Goal: Task Accomplishment & Management: Manage account settings

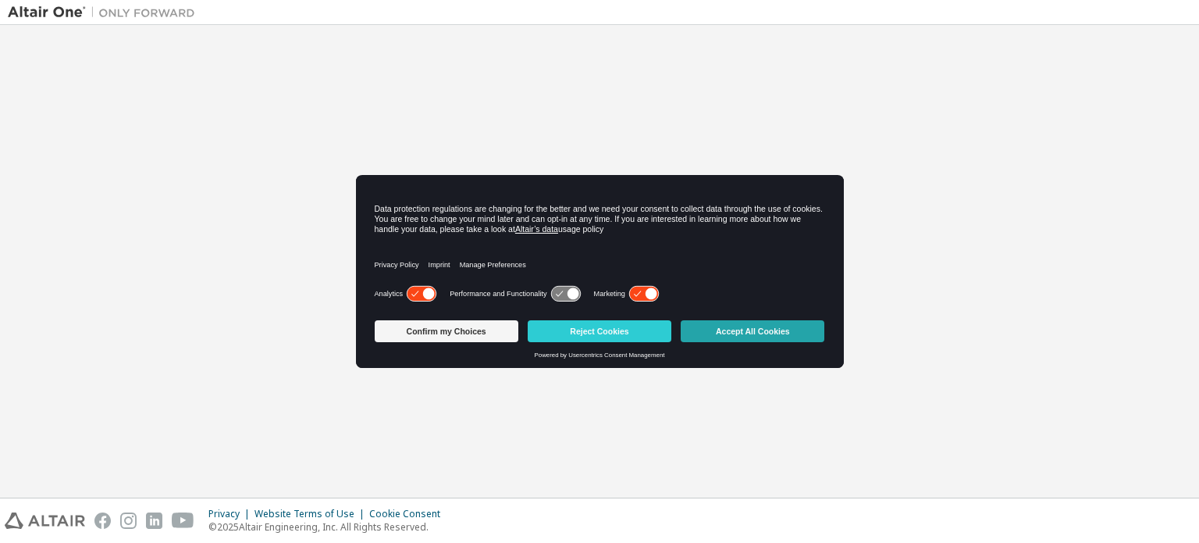
click at [760, 329] on button "Accept All Cookies" at bounding box center [753, 331] width 144 height 22
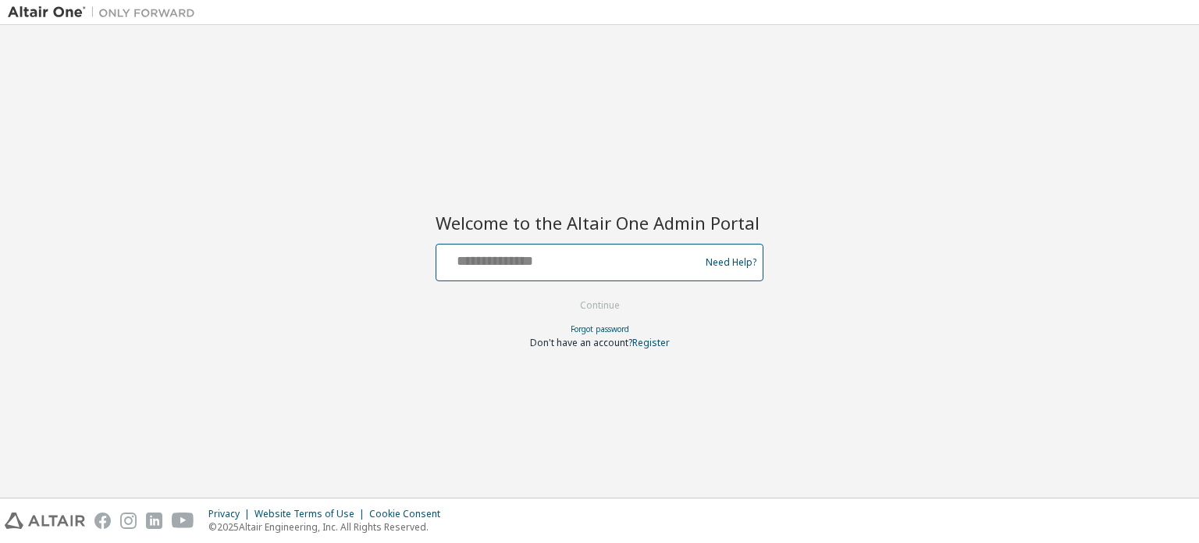
click at [554, 262] on input "text" at bounding box center [570, 259] width 255 height 23
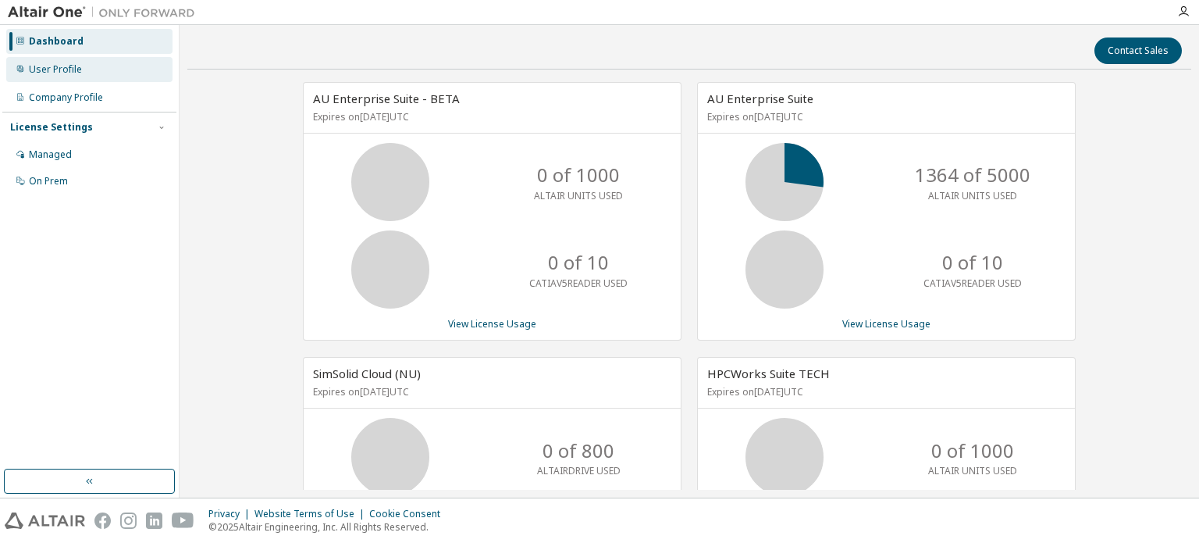
click at [78, 69] on div "User Profile" at bounding box center [55, 69] width 53 height 12
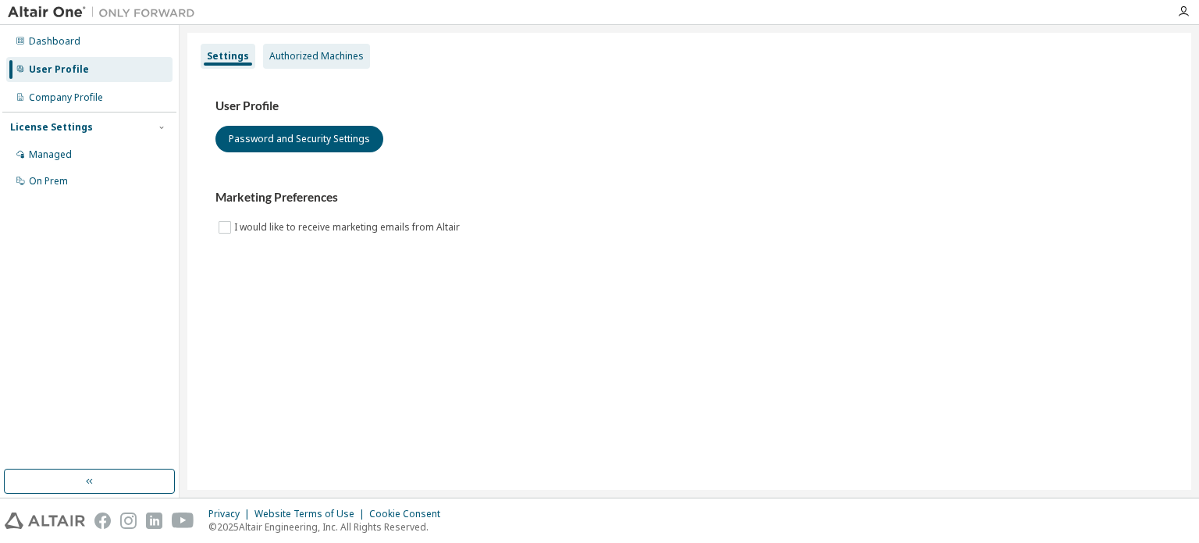
click at [329, 55] on div "Authorized Machines" at bounding box center [316, 56] width 94 height 12
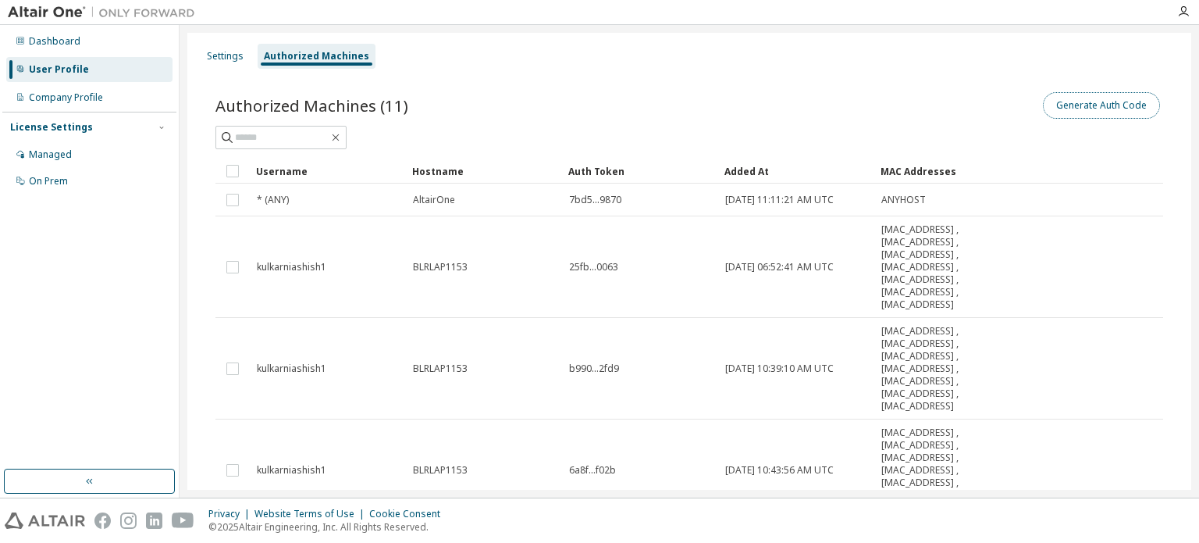
click at [1054, 96] on button "Generate Auth Code" at bounding box center [1101, 105] width 117 height 27
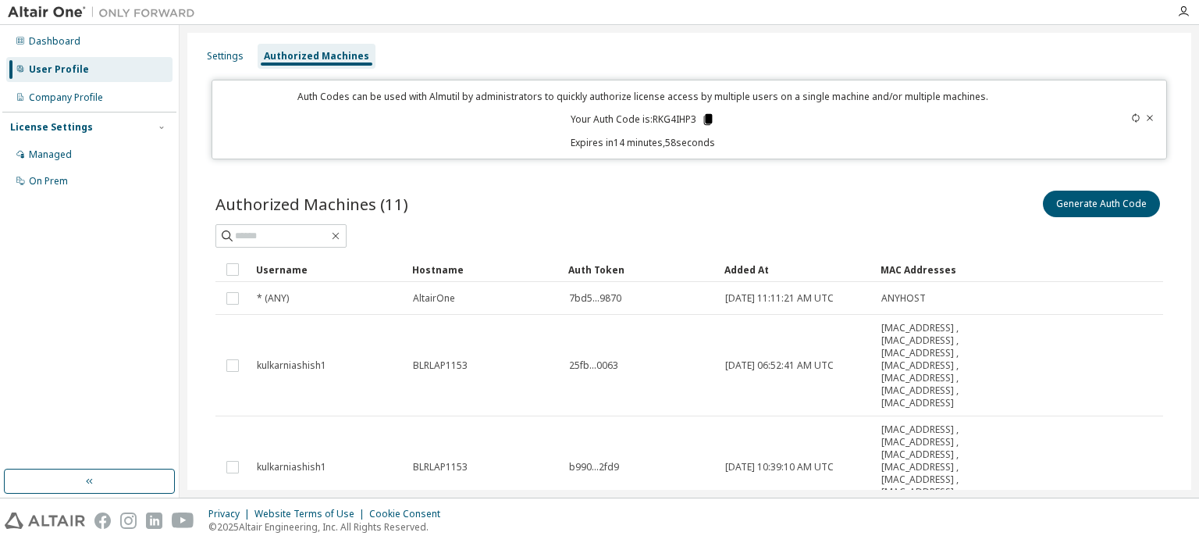
click at [704, 118] on icon at bounding box center [708, 119] width 9 height 11
